Goal: Information Seeking & Learning: Find specific fact

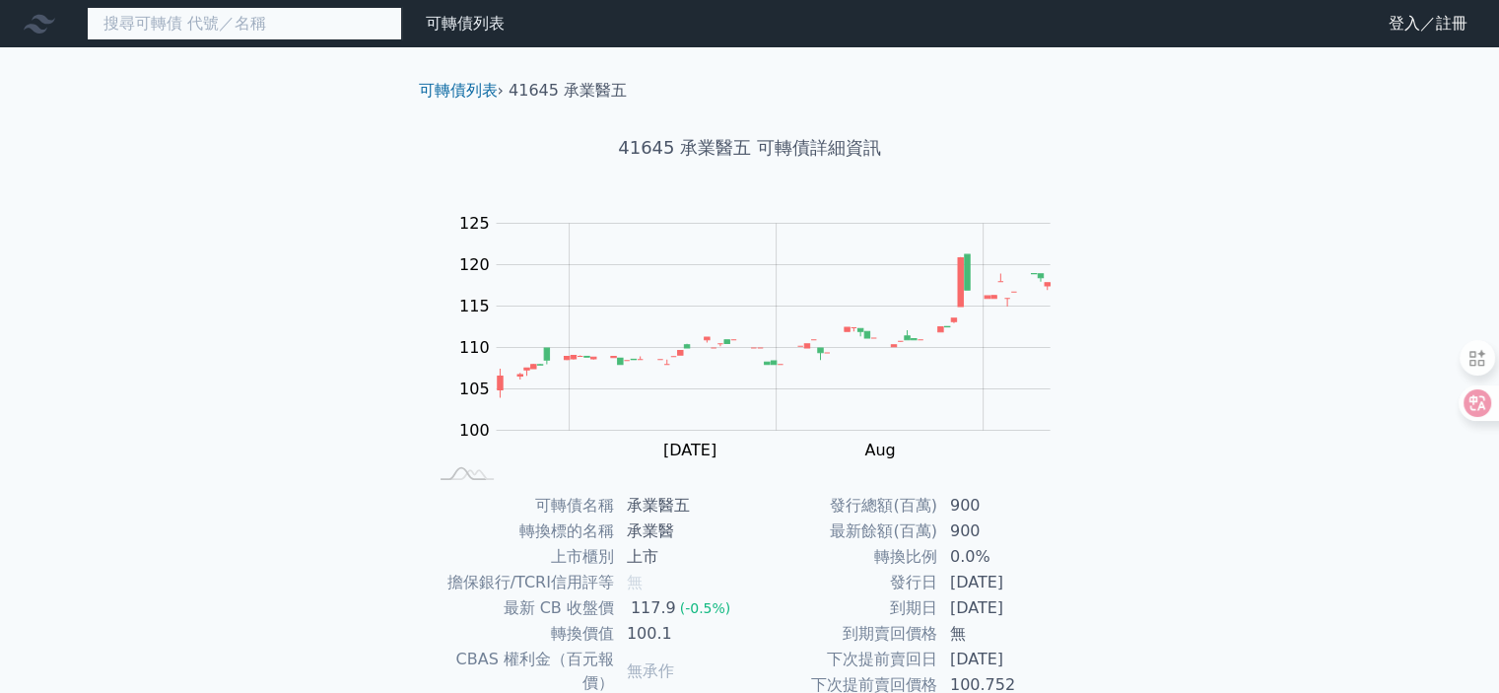
click at [161, 21] on input at bounding box center [244, 23] width 315 height 33
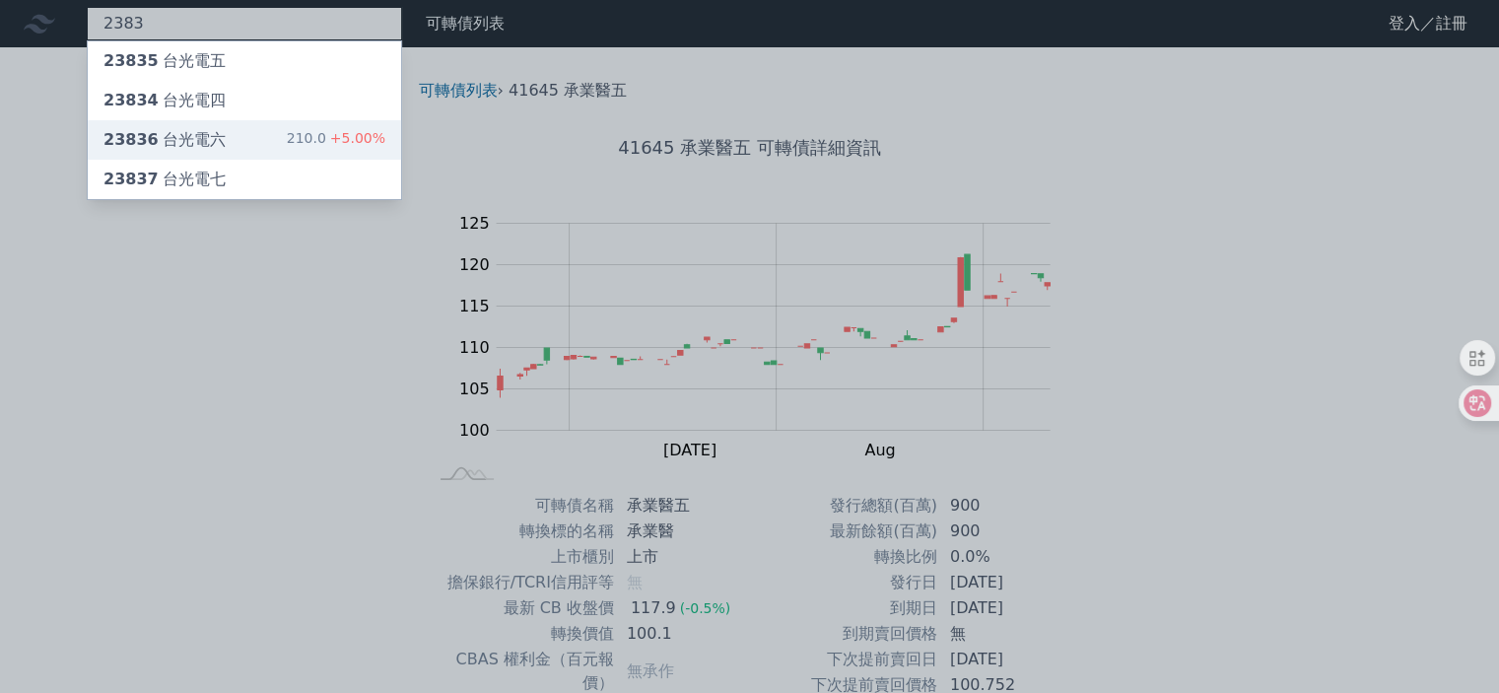
type input "2383"
click at [238, 143] on div "23836 台光電六 210.0 +5.00%" at bounding box center [244, 139] width 313 height 39
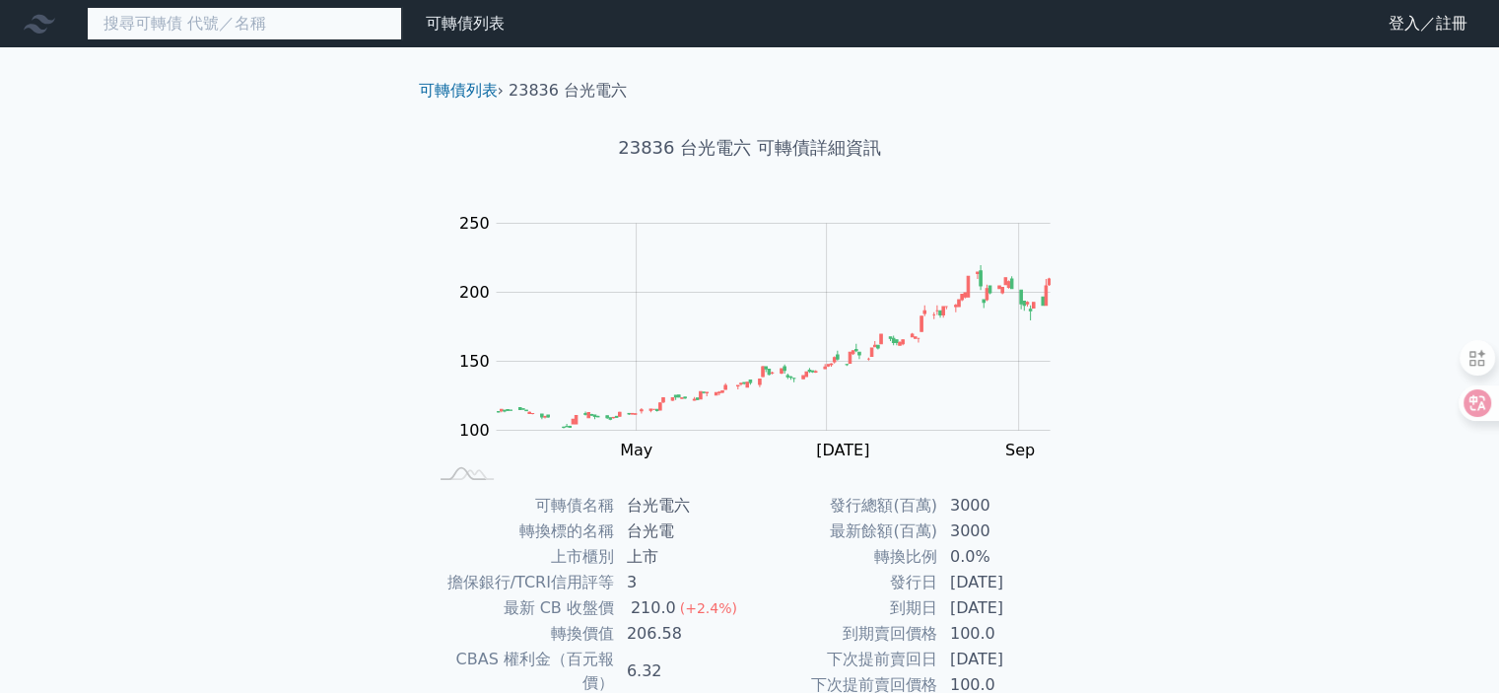
click at [240, 23] on input at bounding box center [244, 23] width 315 height 33
click at [153, 27] on input at bounding box center [244, 23] width 315 height 33
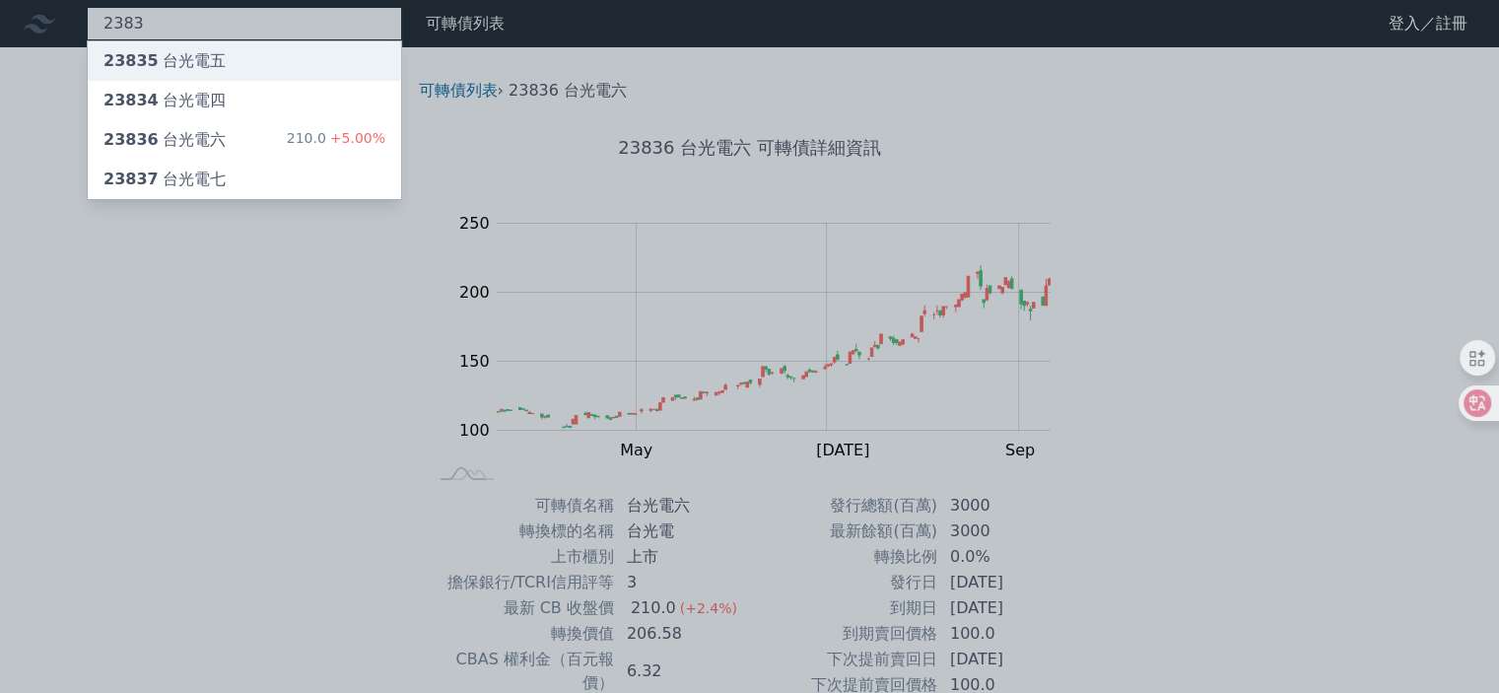
type input "2383"
click at [222, 54] on div "23835 台光電五" at bounding box center [244, 60] width 313 height 39
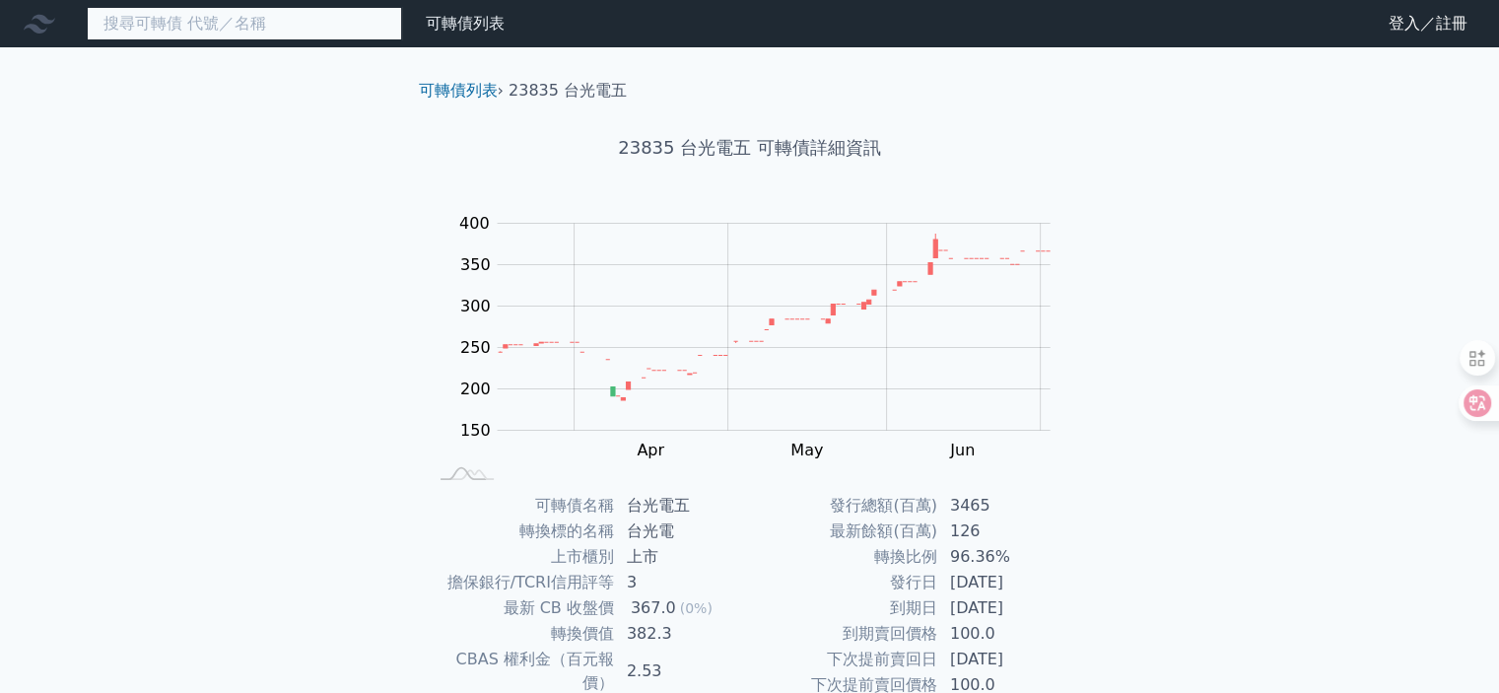
click at [171, 22] on input at bounding box center [244, 23] width 315 height 33
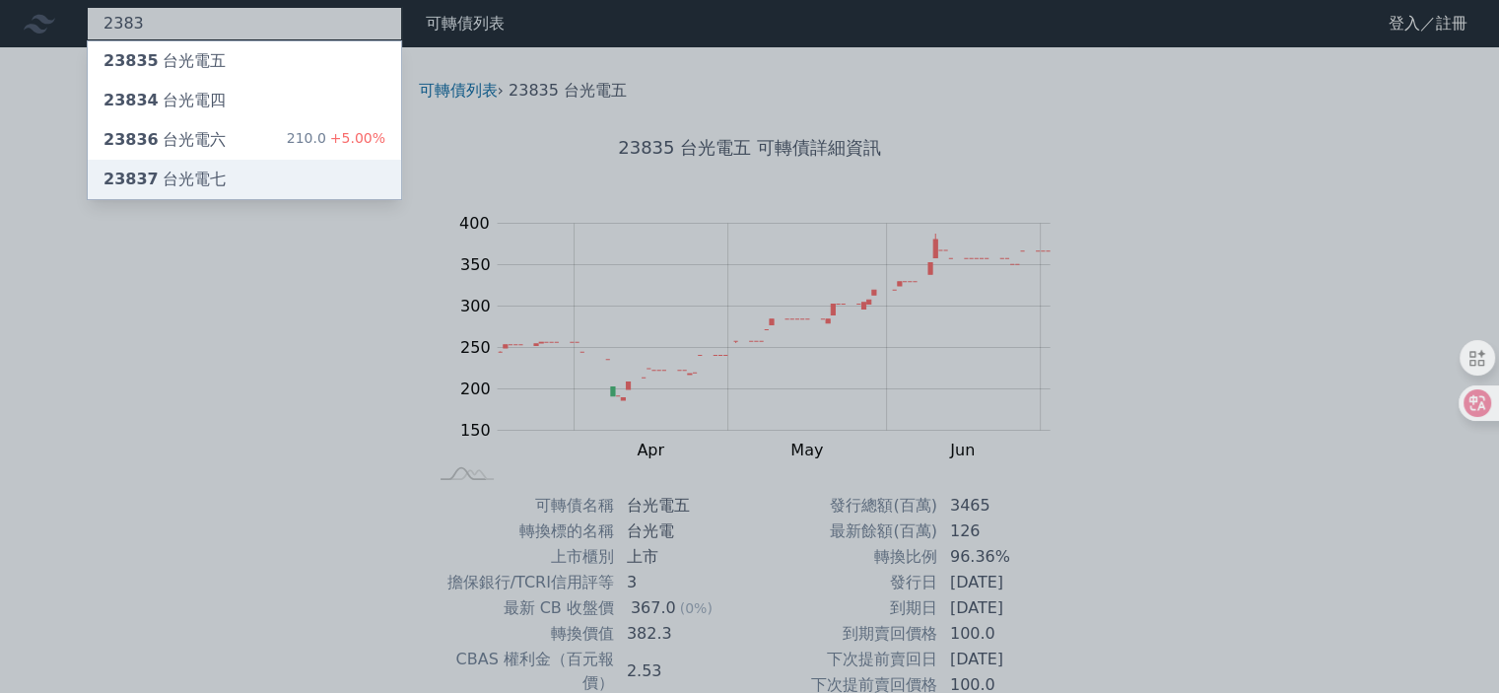
type input "2383"
click at [188, 178] on div "23837 台光電七" at bounding box center [164, 179] width 122 height 24
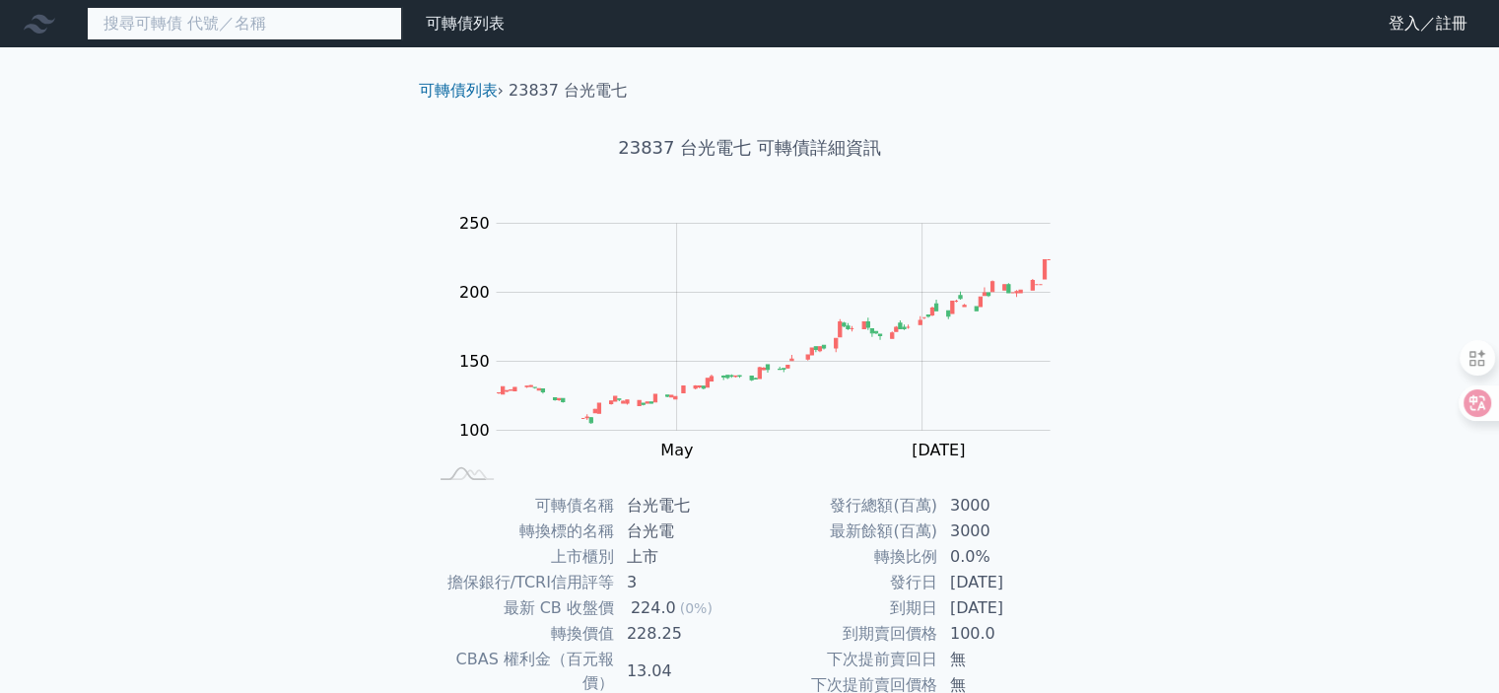
click at [182, 33] on input at bounding box center [244, 23] width 315 height 33
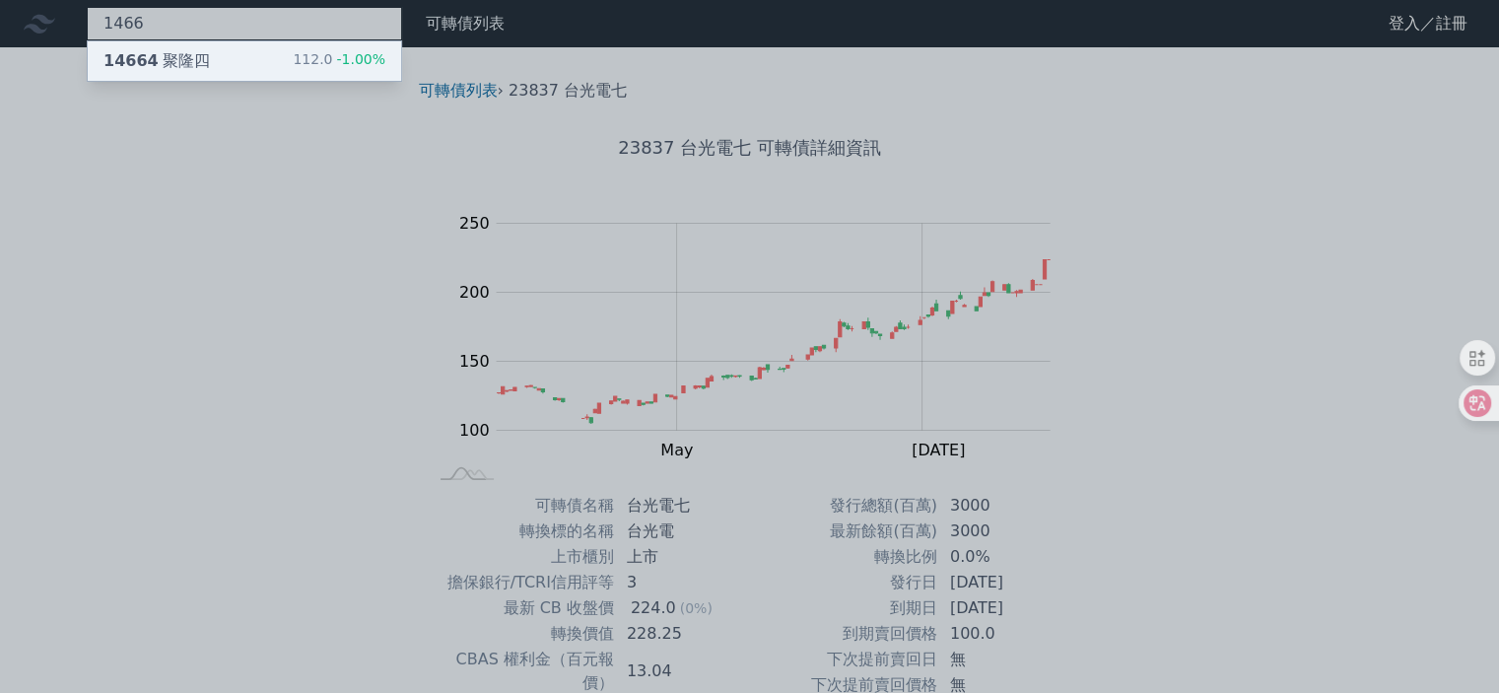
type input "1466"
click at [200, 50] on div "14664 聚隆四" at bounding box center [156, 61] width 106 height 24
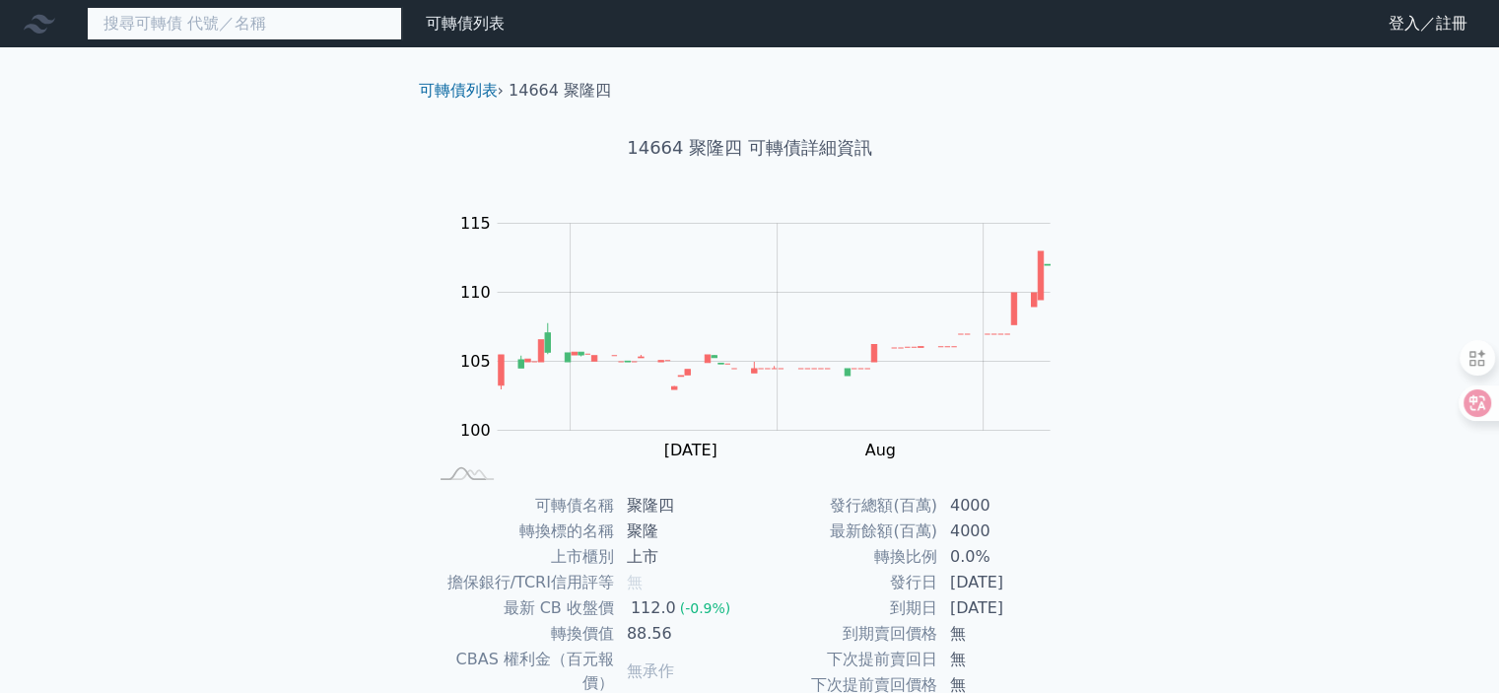
click at [192, 22] on input at bounding box center [244, 23] width 315 height 33
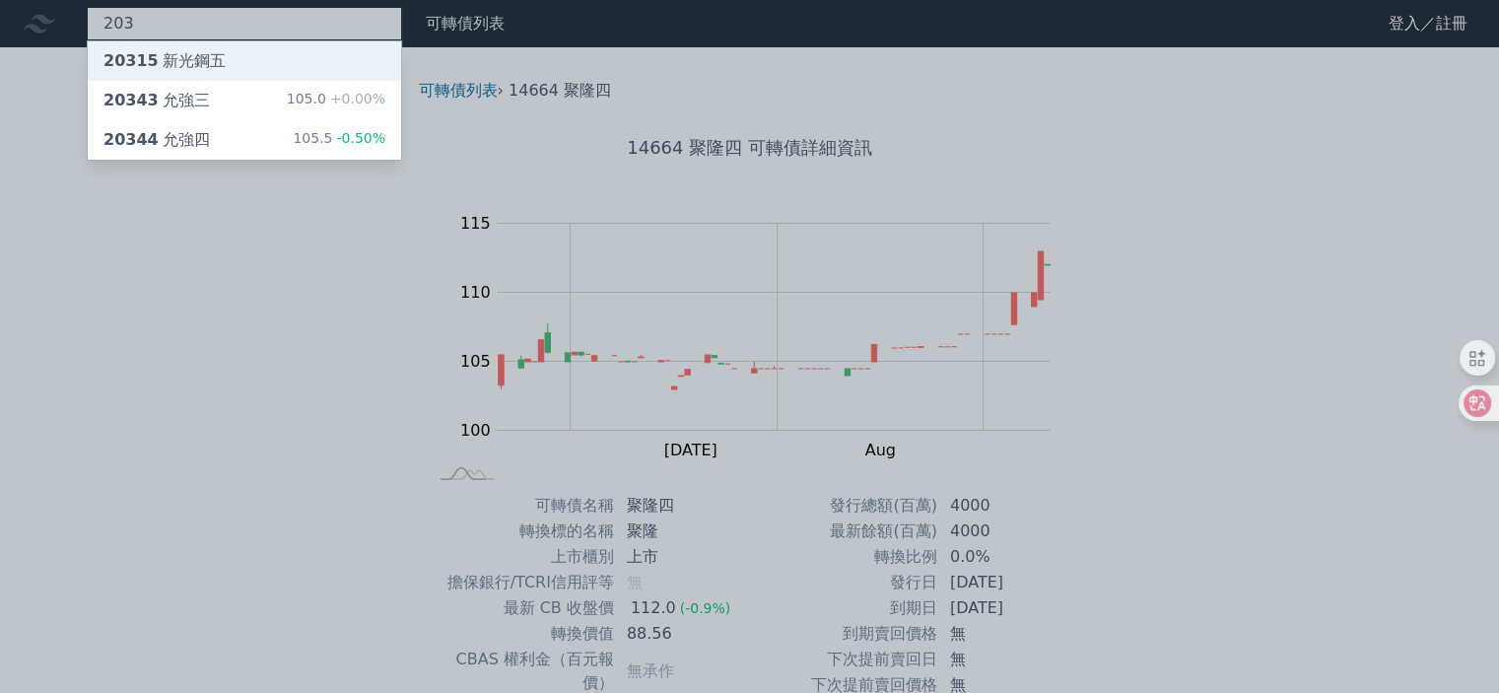
type input "203"
click at [199, 55] on div "20315 新光鋼五" at bounding box center [164, 61] width 122 height 24
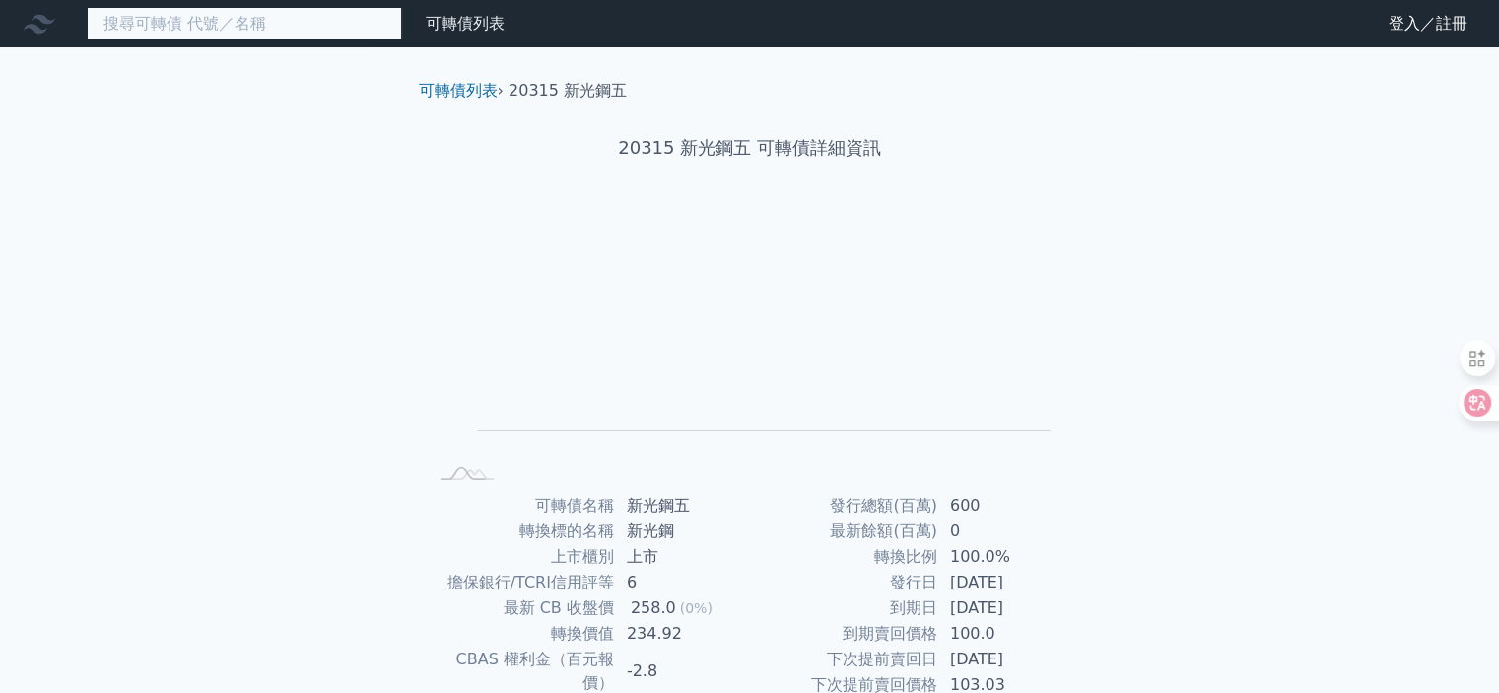
click at [153, 25] on input at bounding box center [244, 23] width 315 height 33
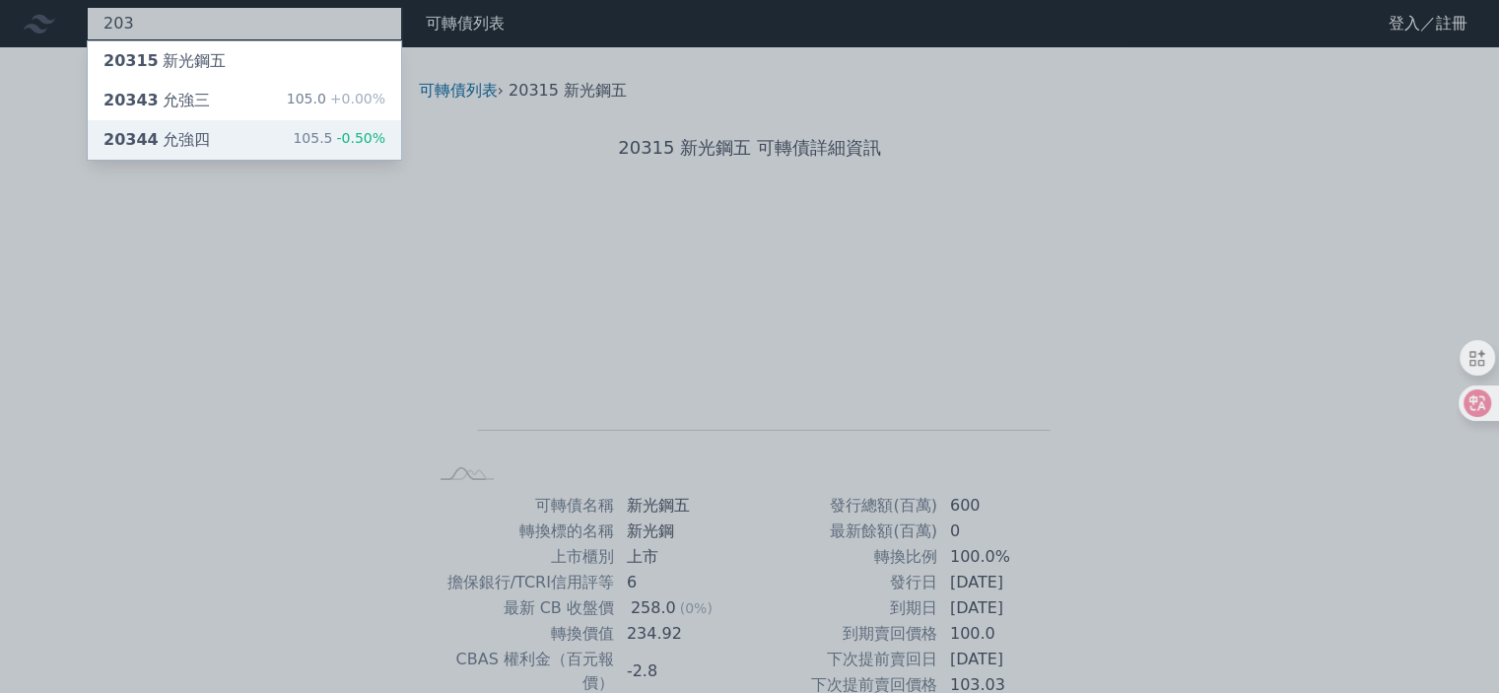
type input "203"
click at [248, 137] on div "20344 允強四 105.5 -0.50%" at bounding box center [244, 139] width 313 height 39
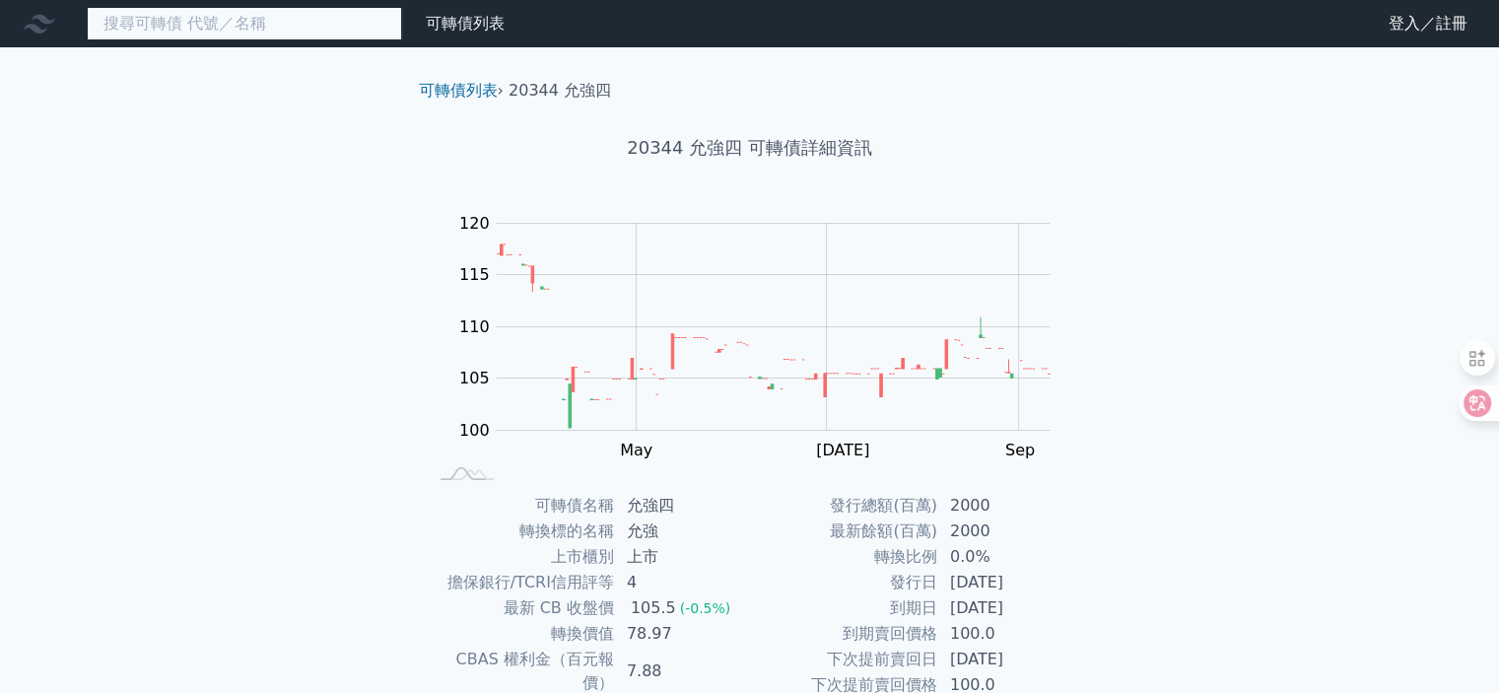
click at [177, 19] on input at bounding box center [244, 23] width 315 height 33
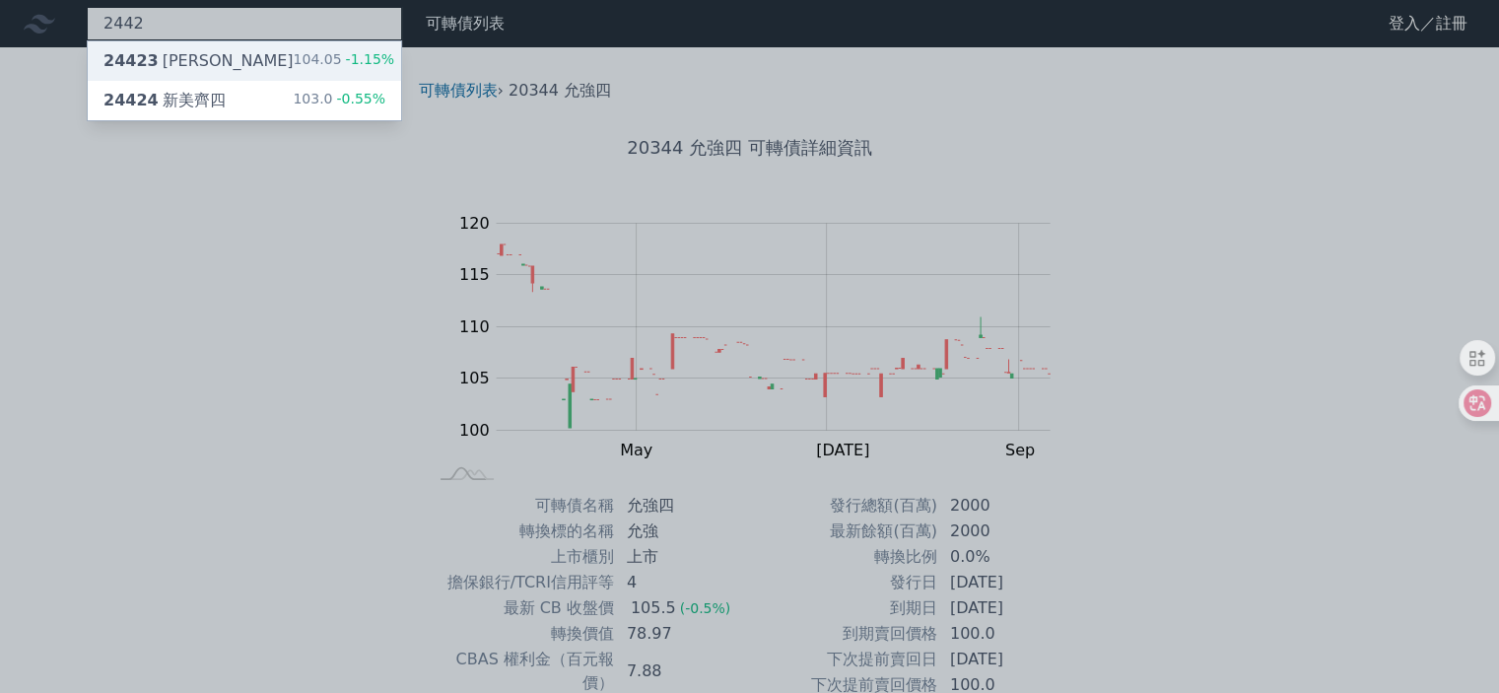
type input "2442"
click at [215, 60] on div "24423 [PERSON_NAME]" at bounding box center [198, 61] width 190 height 24
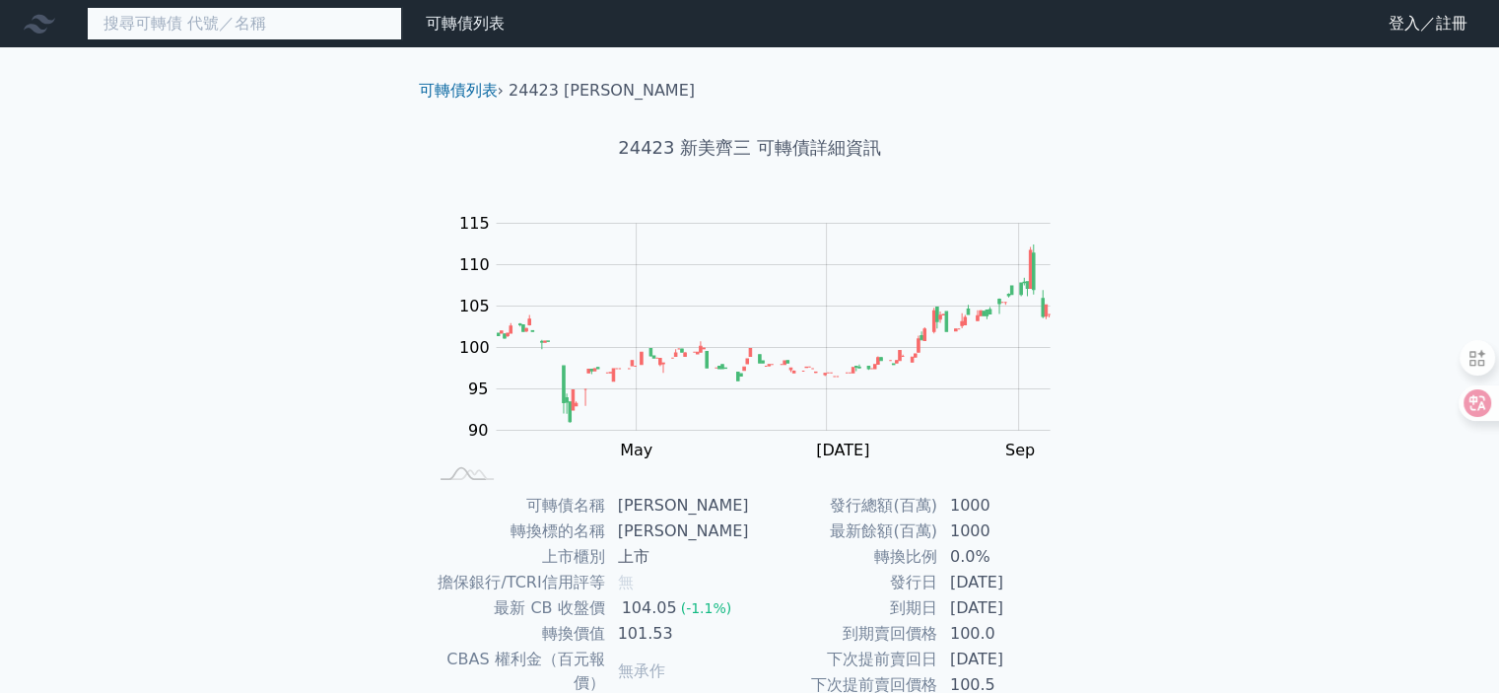
click at [200, 27] on input at bounding box center [244, 23] width 315 height 33
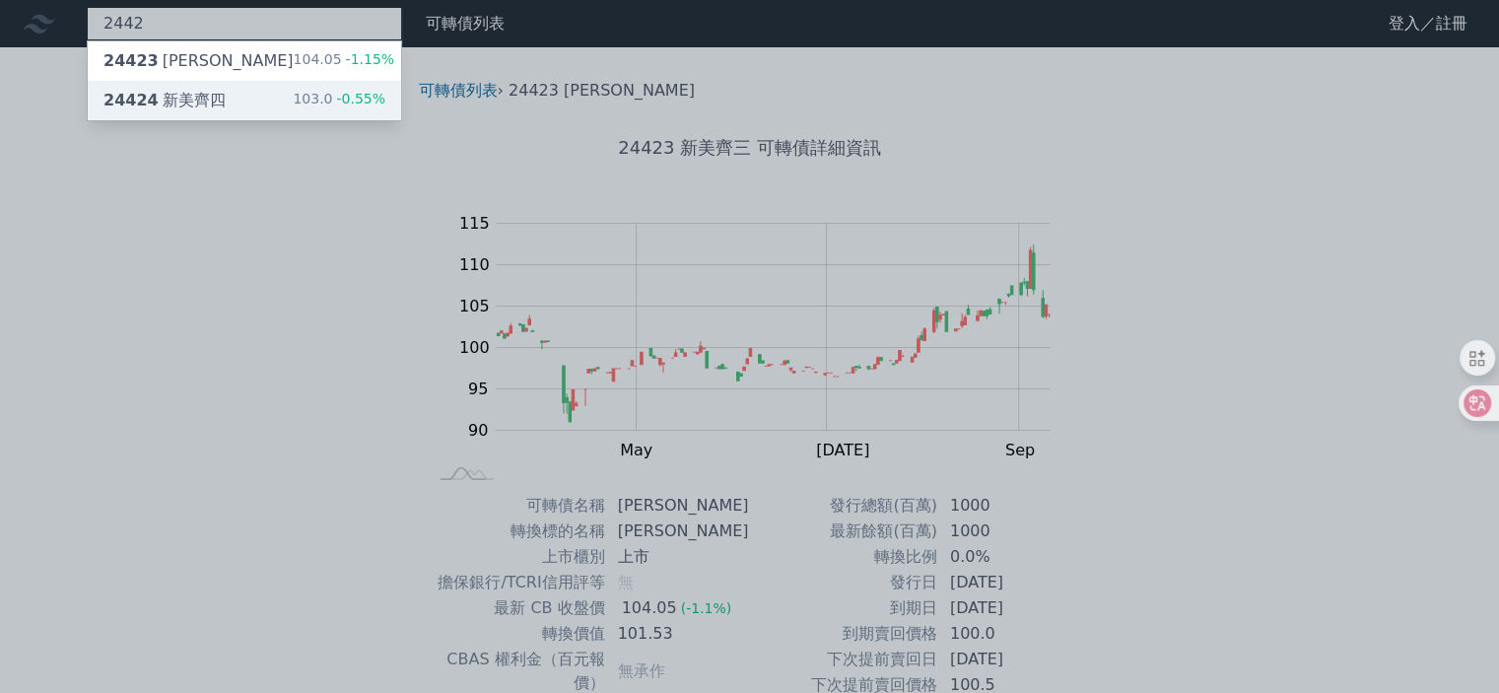
type input "2442"
click at [225, 98] on div "24424 新美齊四 103.0 -0.55%" at bounding box center [244, 100] width 313 height 39
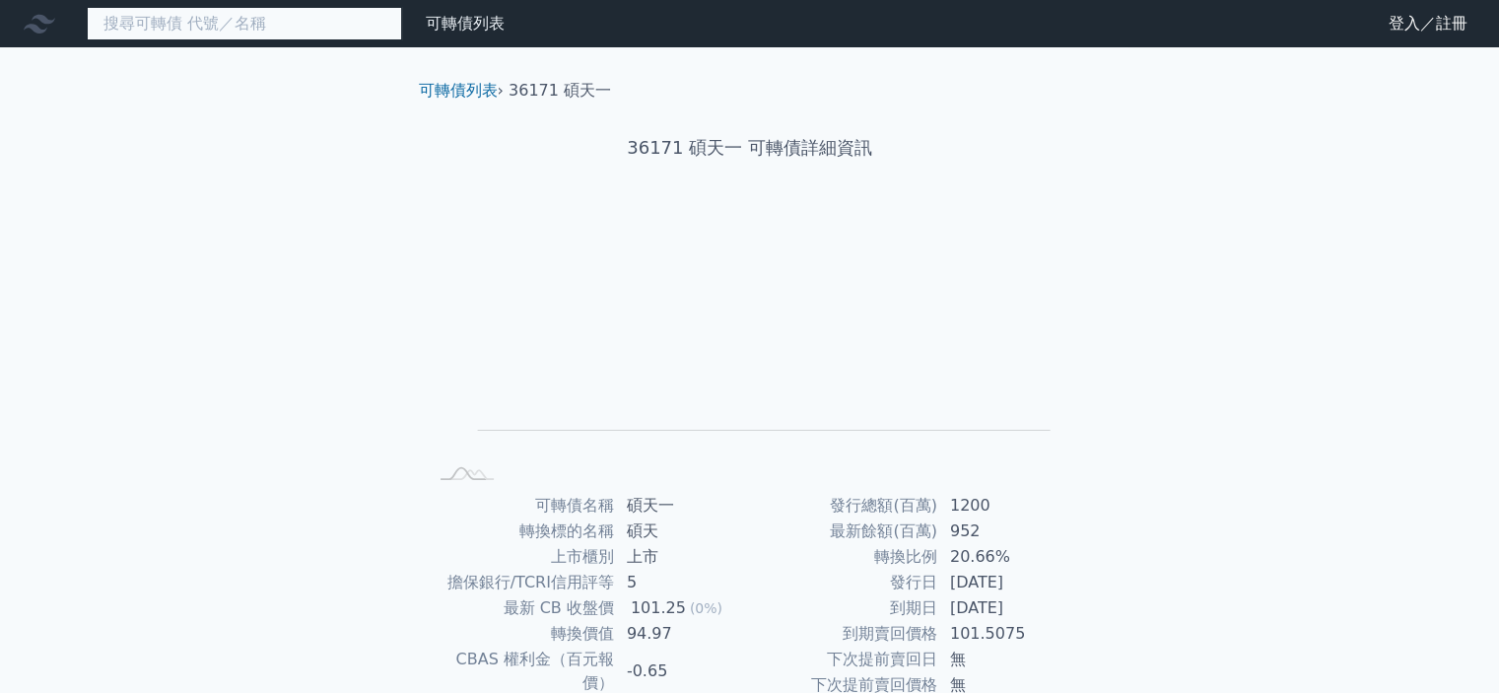
click at [176, 28] on input at bounding box center [244, 23] width 315 height 33
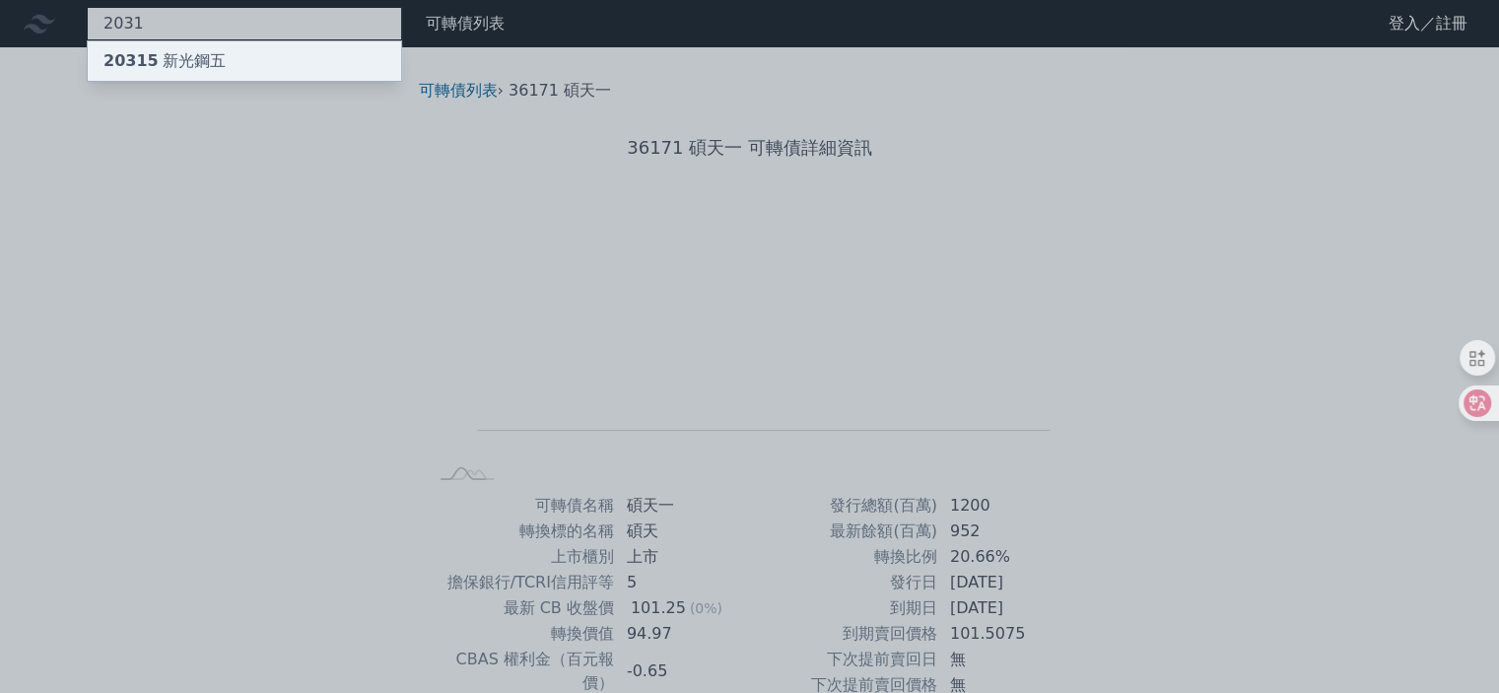
type input "2031"
click at [179, 66] on div "20315 新光鋼五" at bounding box center [164, 61] width 122 height 24
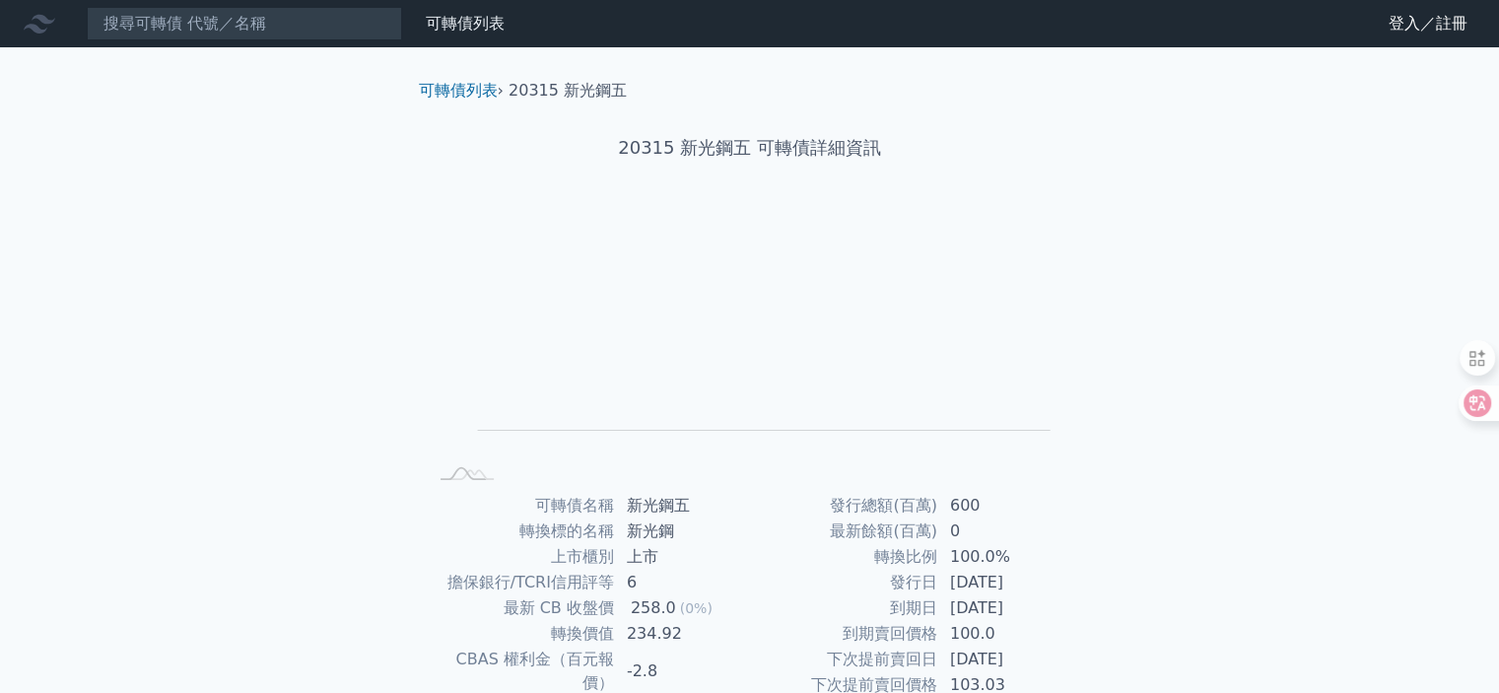
scroll to position [99, 0]
